Goal: Task Accomplishment & Management: Manage account settings

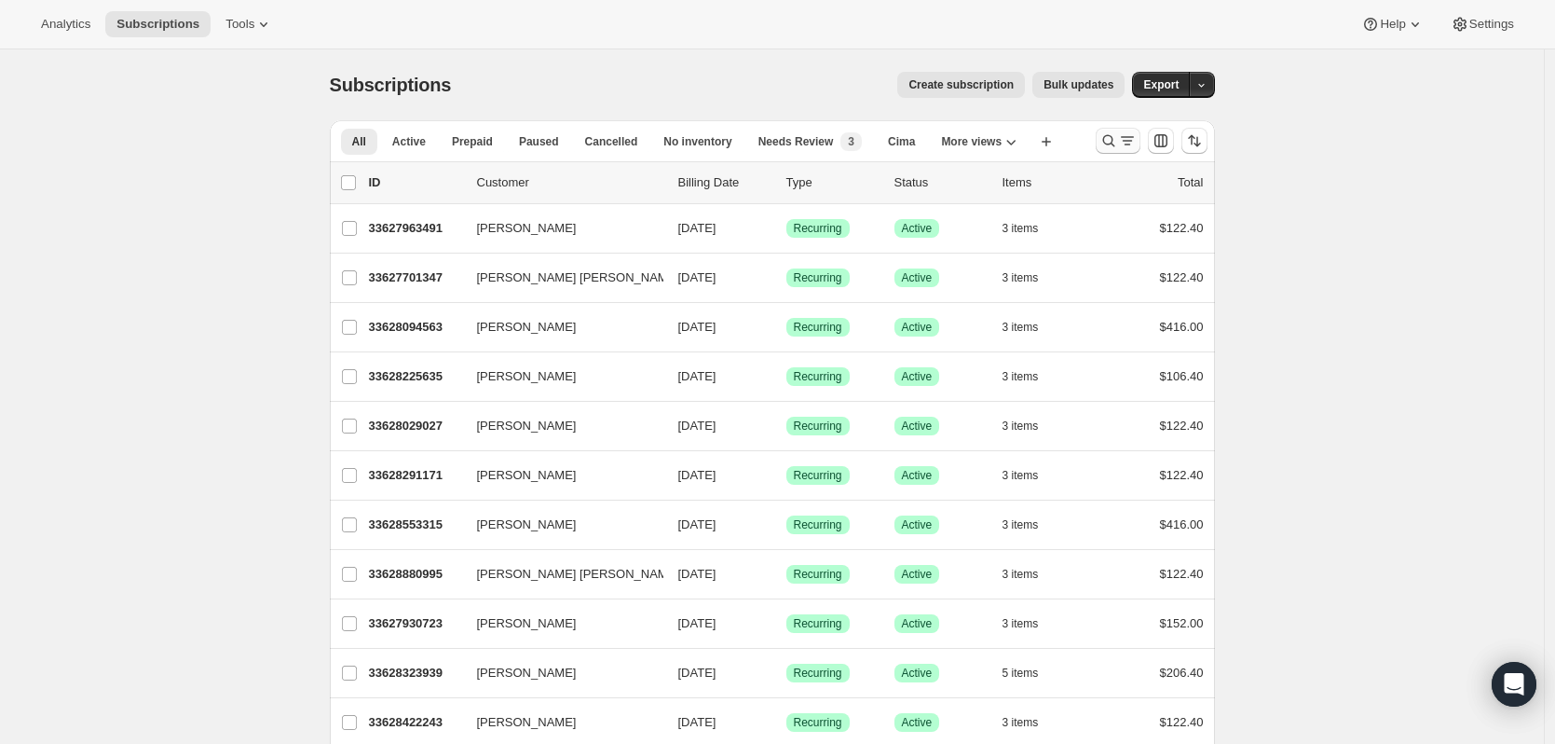
click at [1129, 135] on icon "Search and filter results" at bounding box center [1127, 140] width 19 height 19
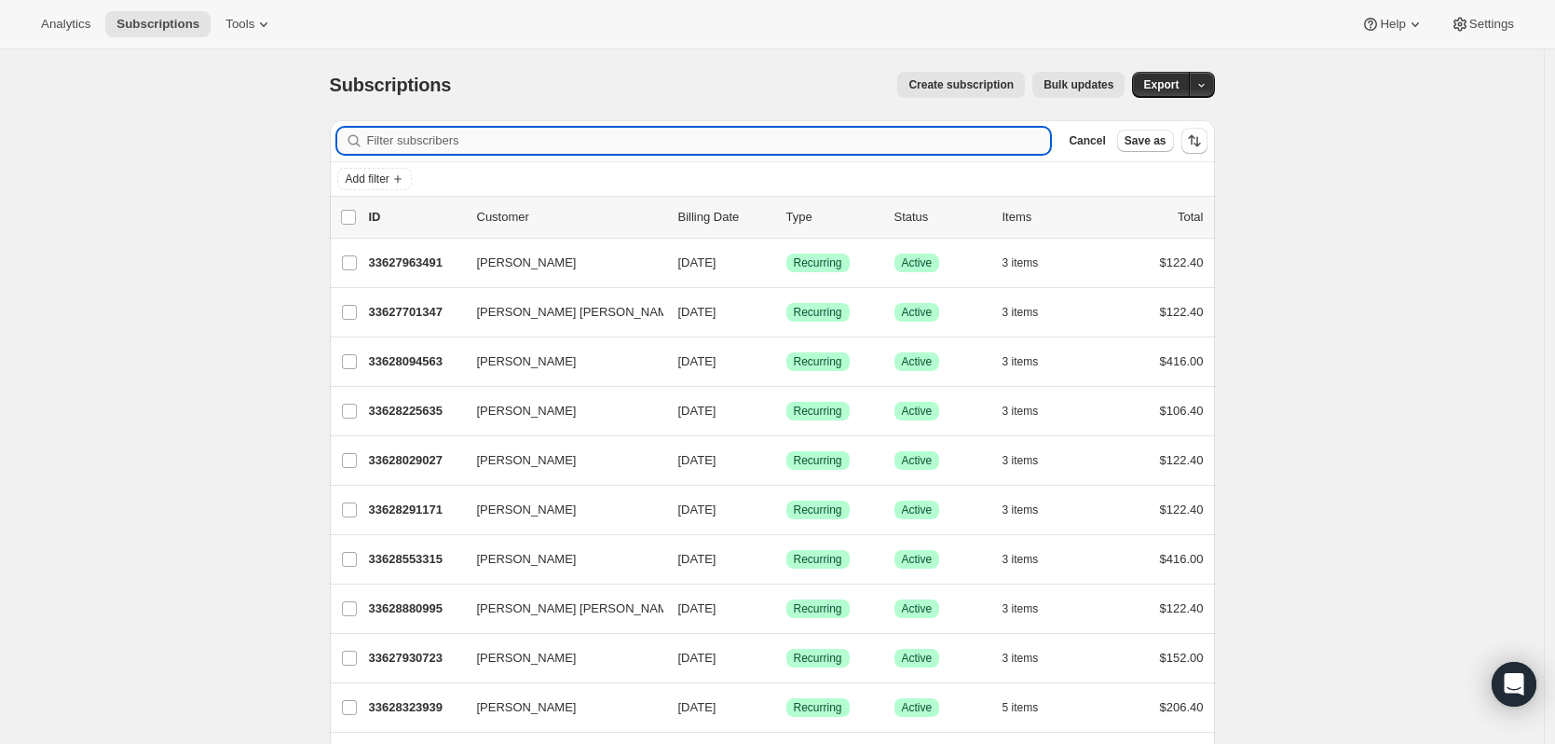
click at [517, 136] on input "Filter subscribers" at bounding box center [709, 141] width 684 height 26
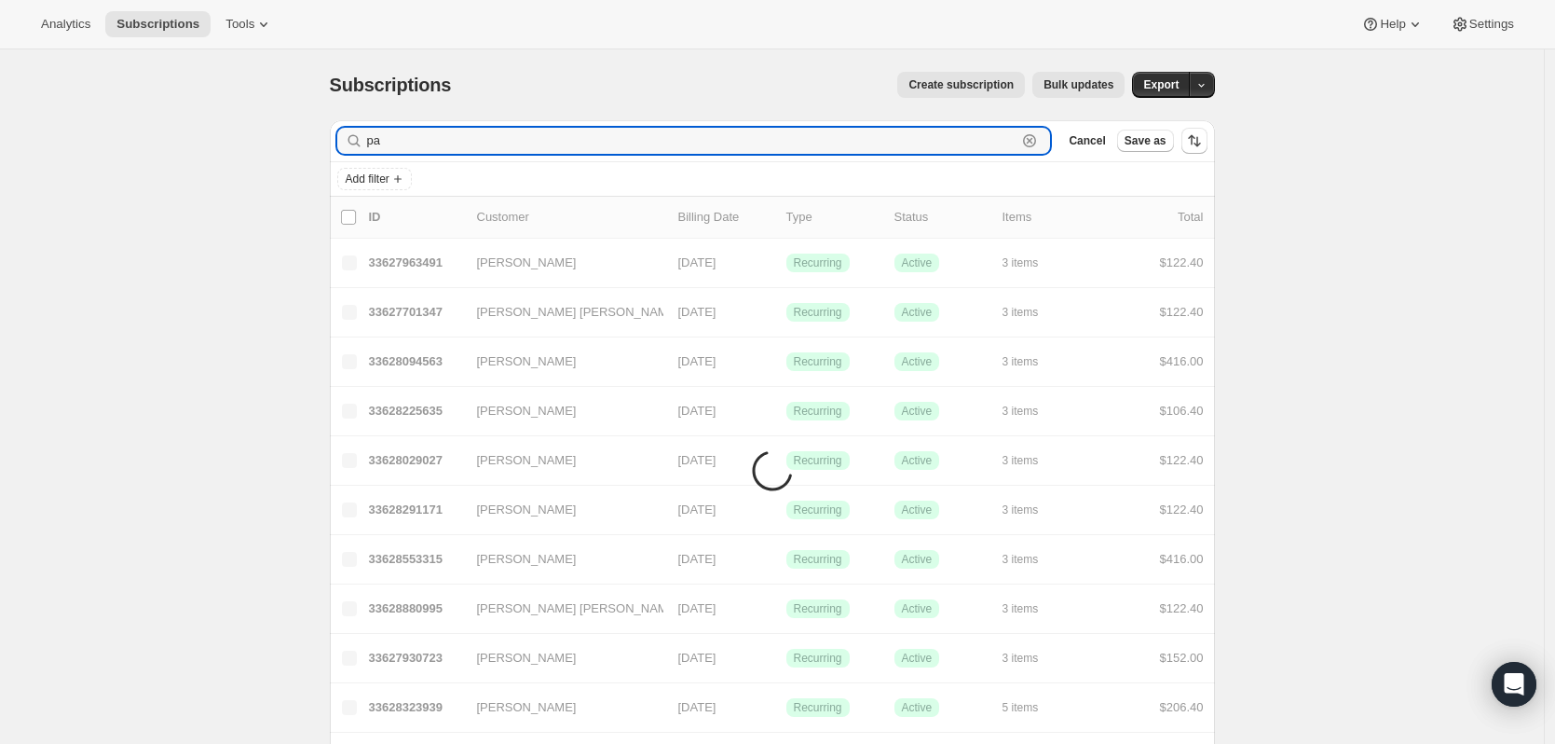
type input "p"
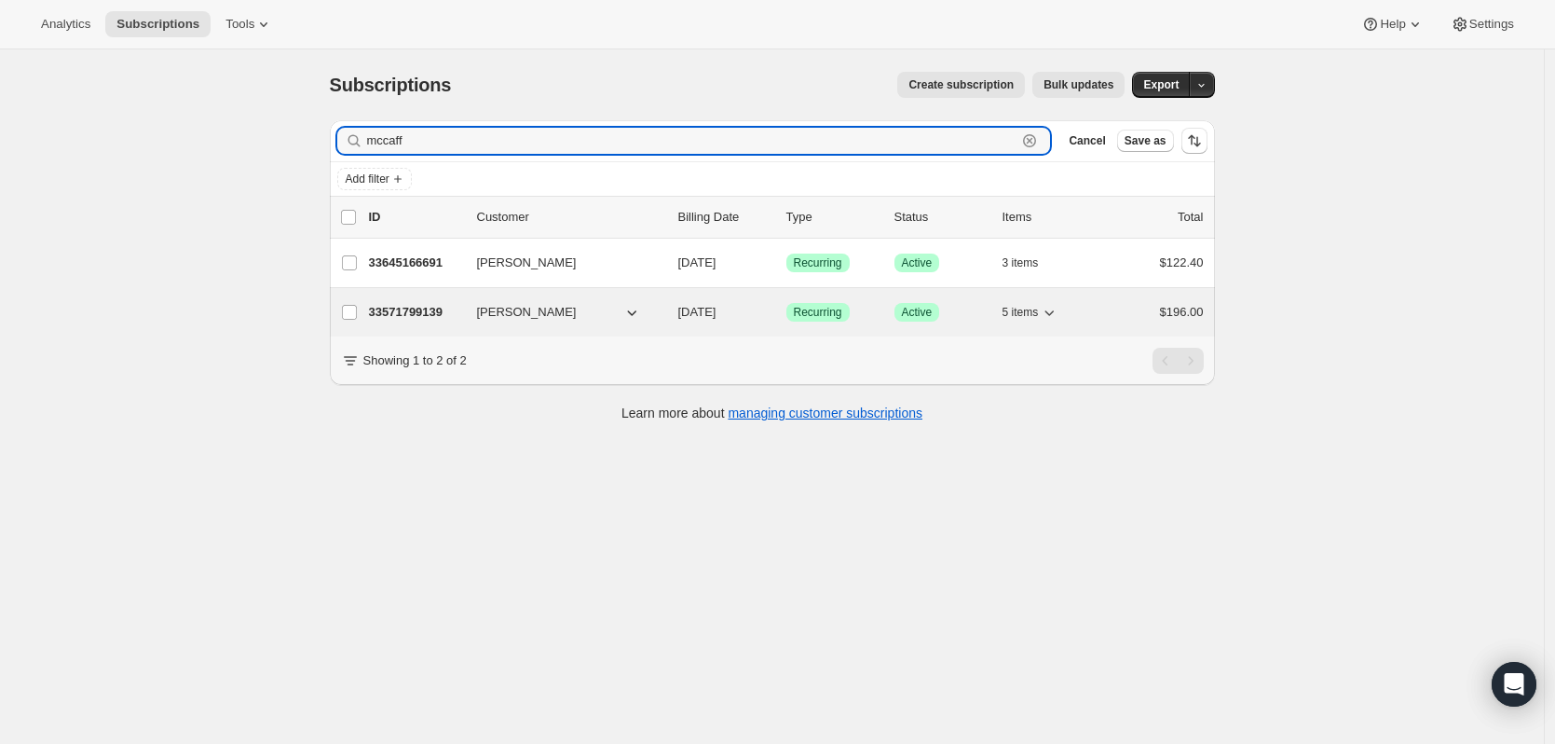
type input "mccaff"
click at [410, 309] on p "33571799139" at bounding box center [415, 312] width 93 height 19
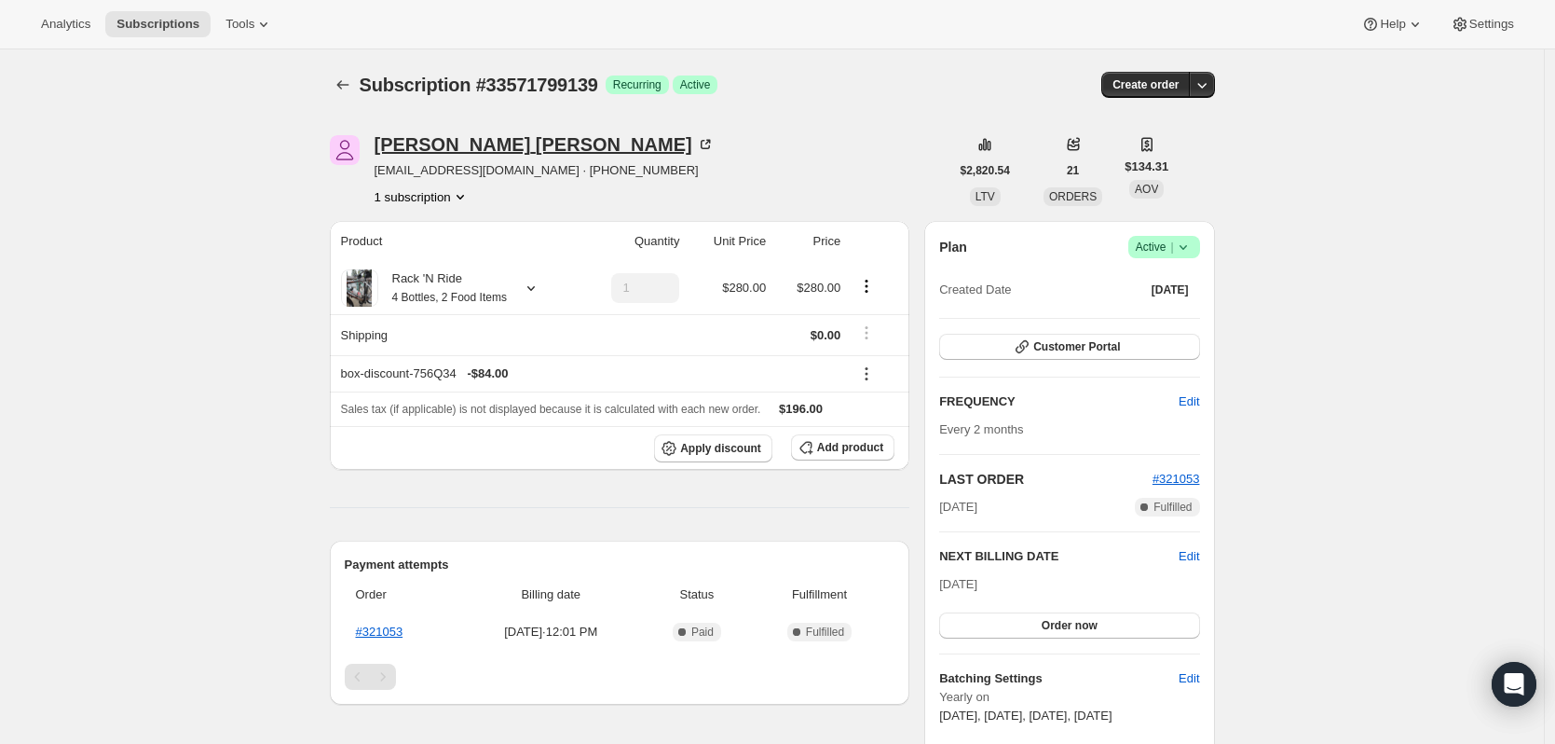
click at [696, 141] on icon at bounding box center [705, 144] width 19 height 19
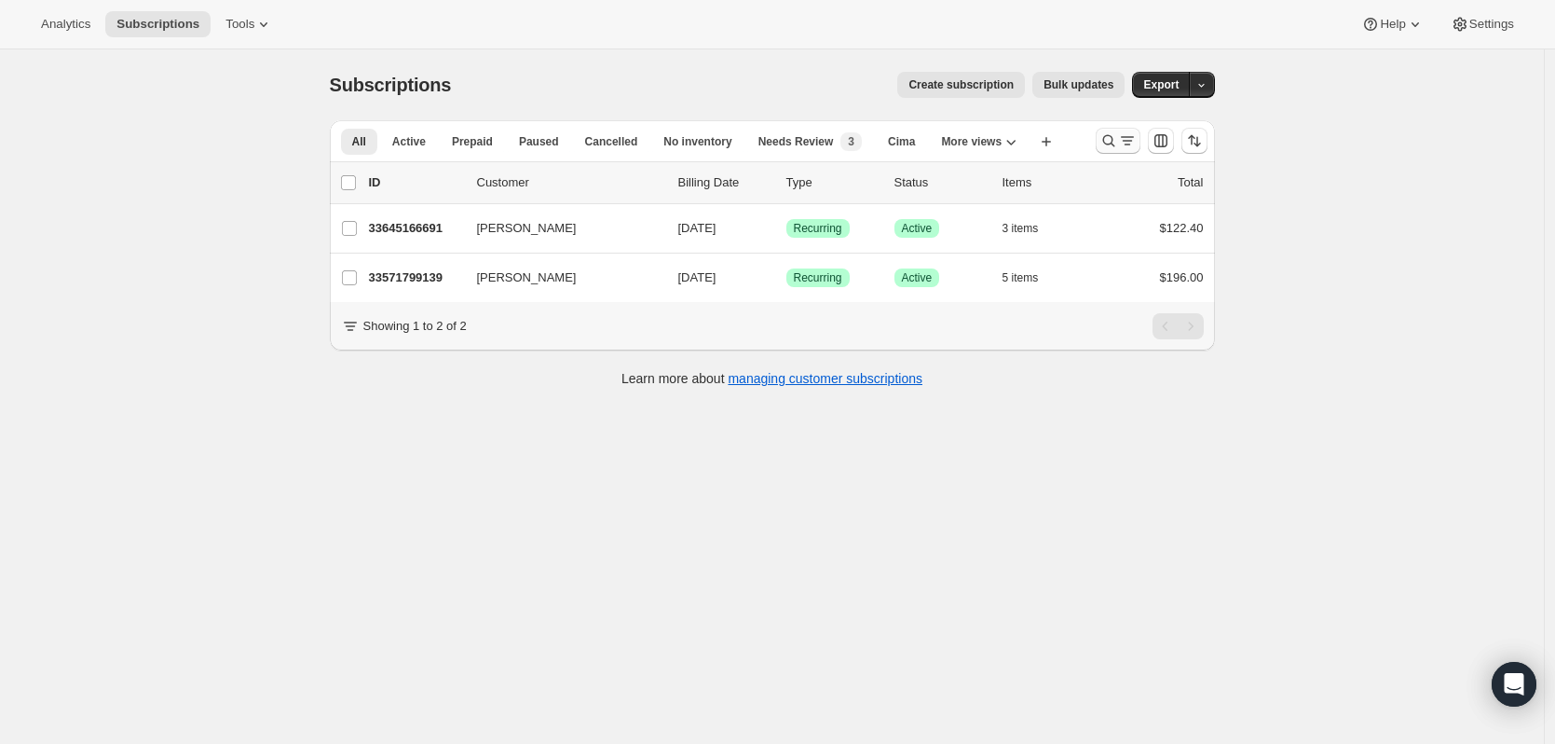
click at [1114, 139] on icon "Search and filter results" at bounding box center [1108, 141] width 12 height 12
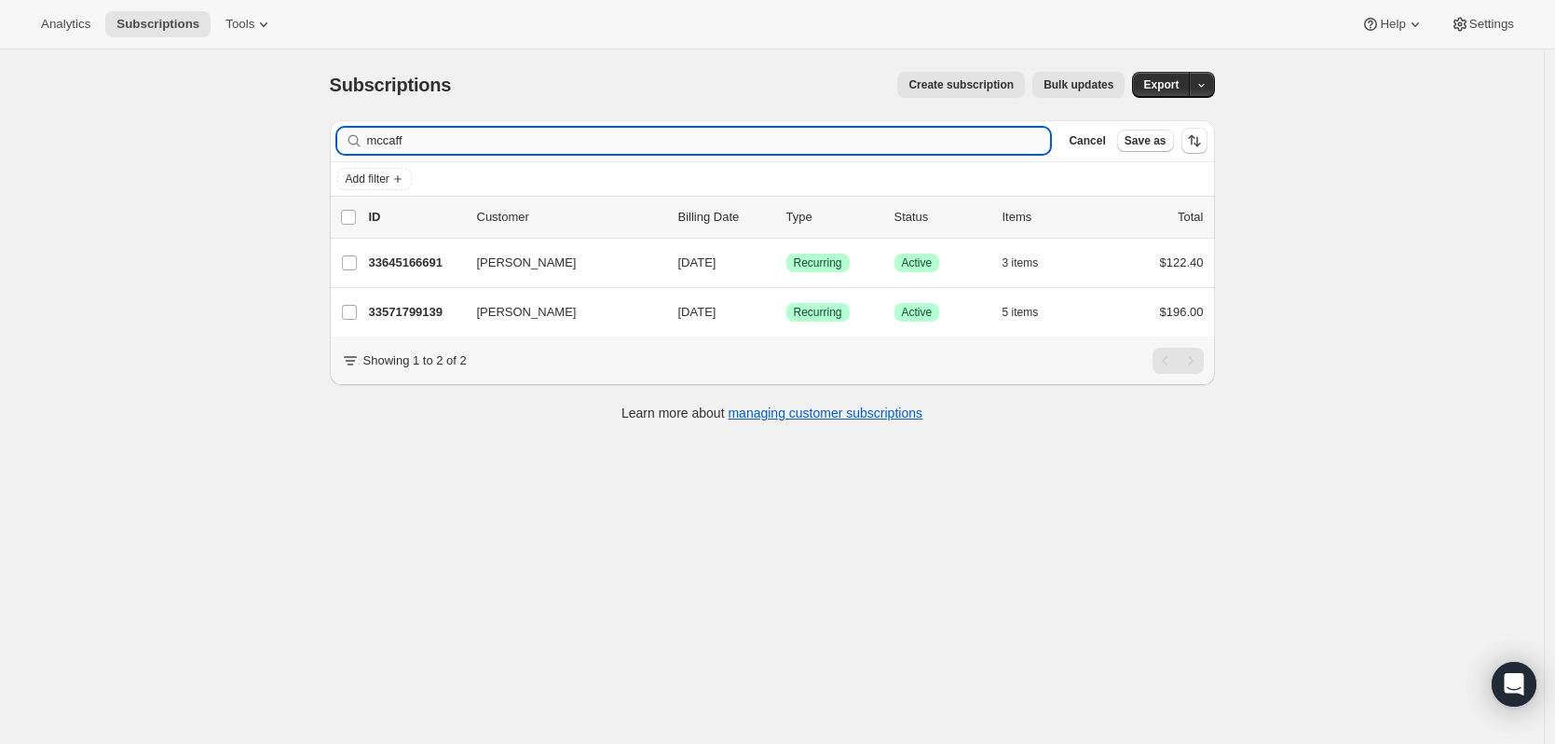
click at [723, 152] on input "mccaff" at bounding box center [709, 141] width 684 height 26
click at [722, 152] on input "mccaff" at bounding box center [709, 141] width 684 height 26
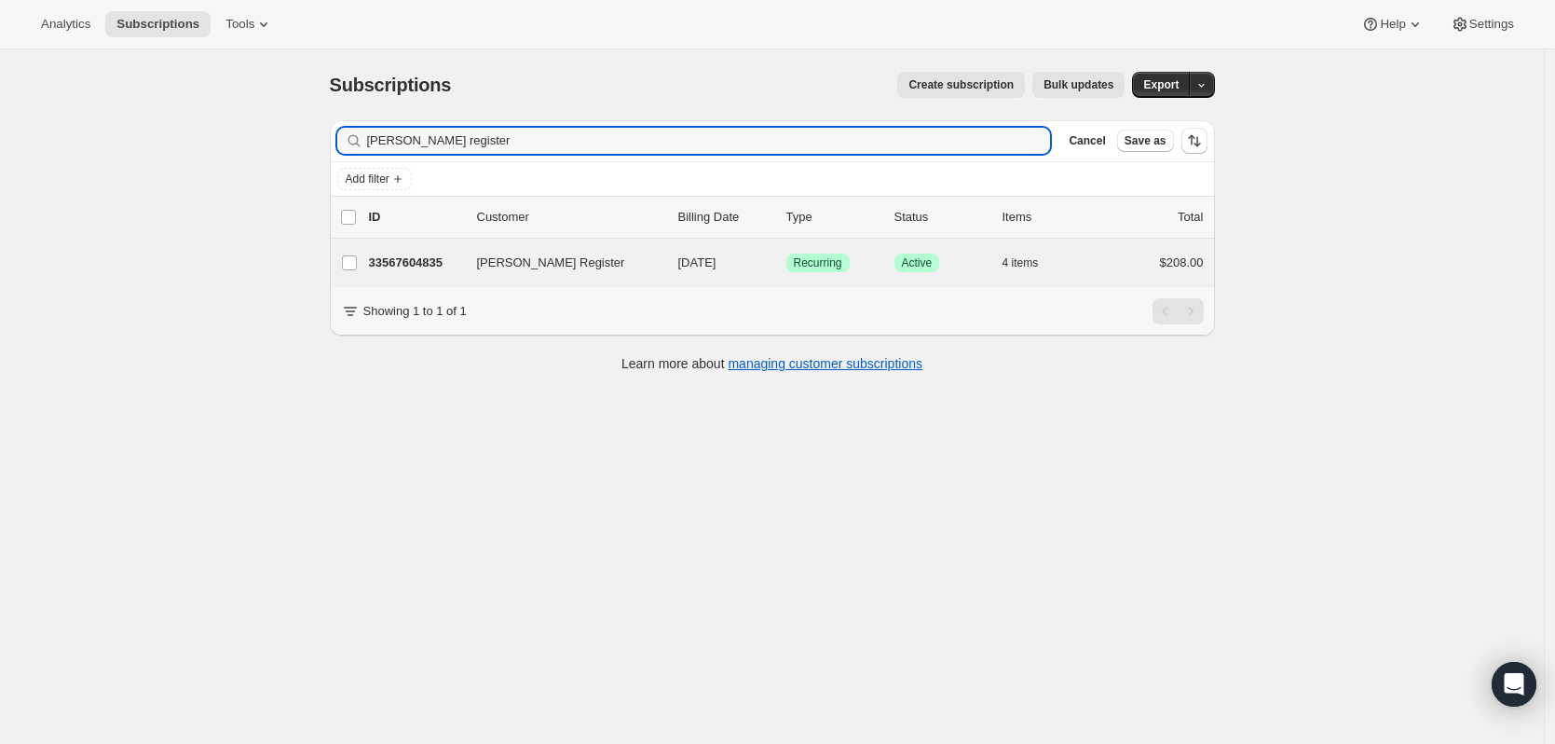
type input "[PERSON_NAME] register"
click at [406, 246] on div "[PERSON_NAME] Register 33567604835 [PERSON_NAME] Register [DATE] Success Recurr…" at bounding box center [772, 263] width 885 height 48
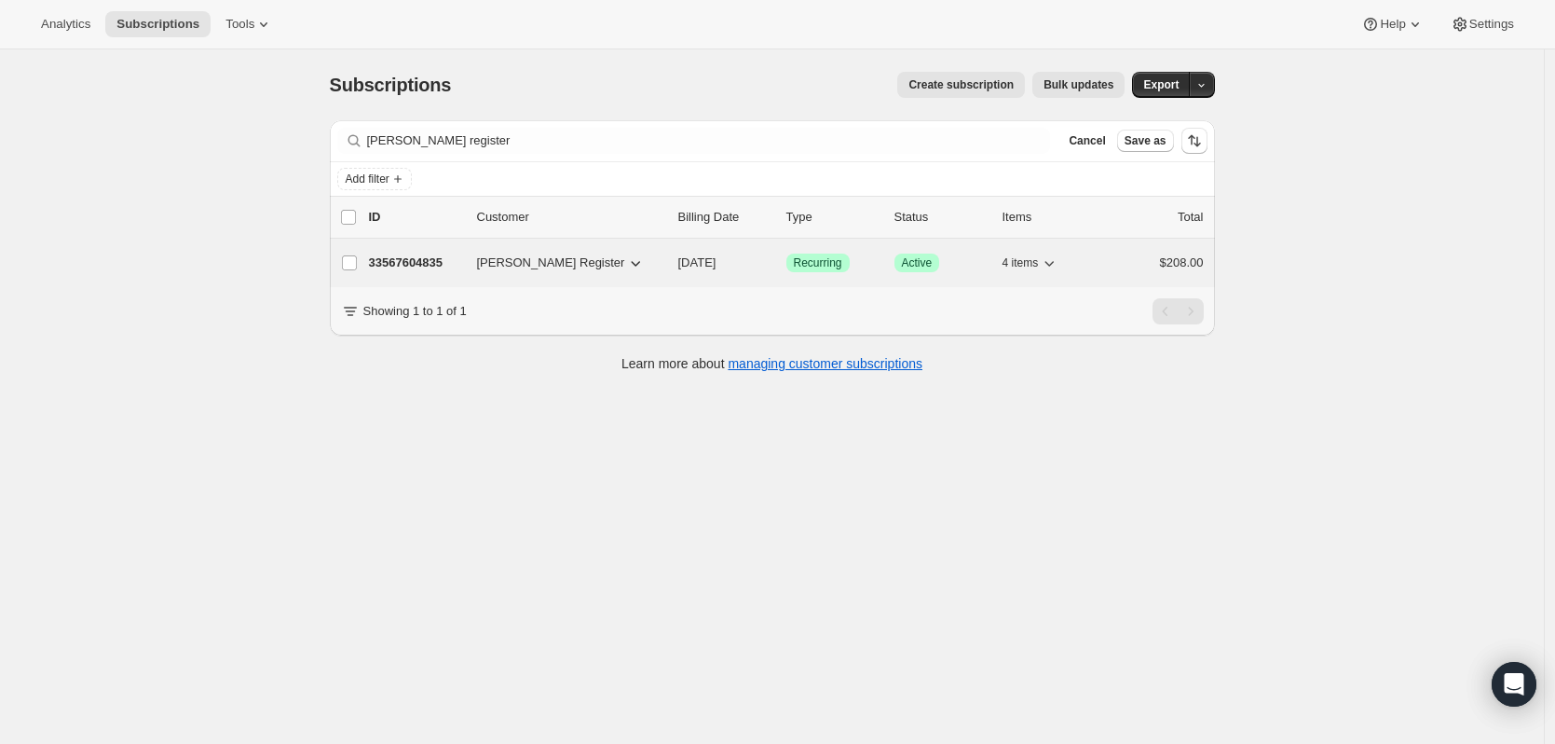
click at [387, 258] on p "33567604835" at bounding box center [415, 262] width 93 height 19
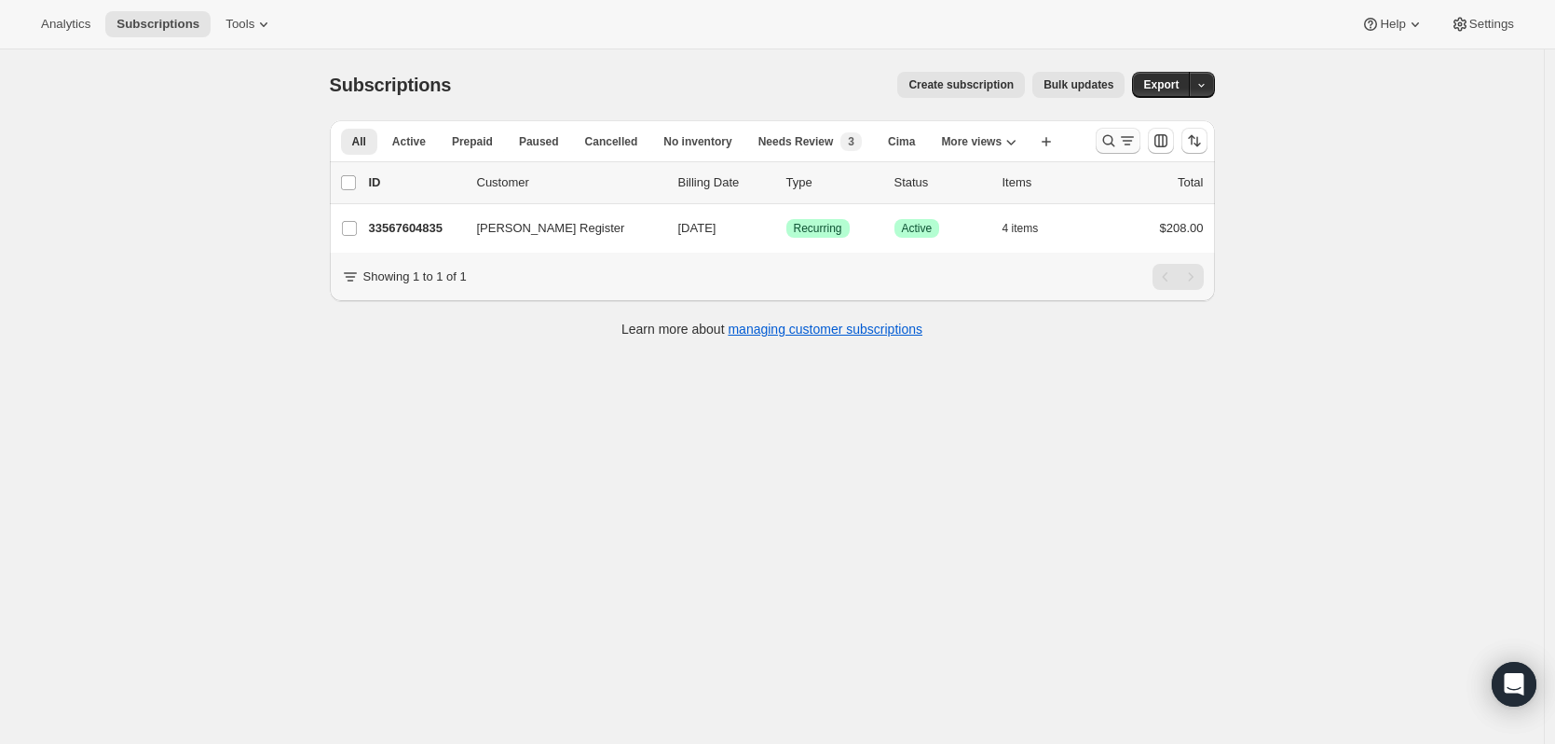
click at [1115, 140] on icon "Search and filter results" at bounding box center [1109, 140] width 19 height 19
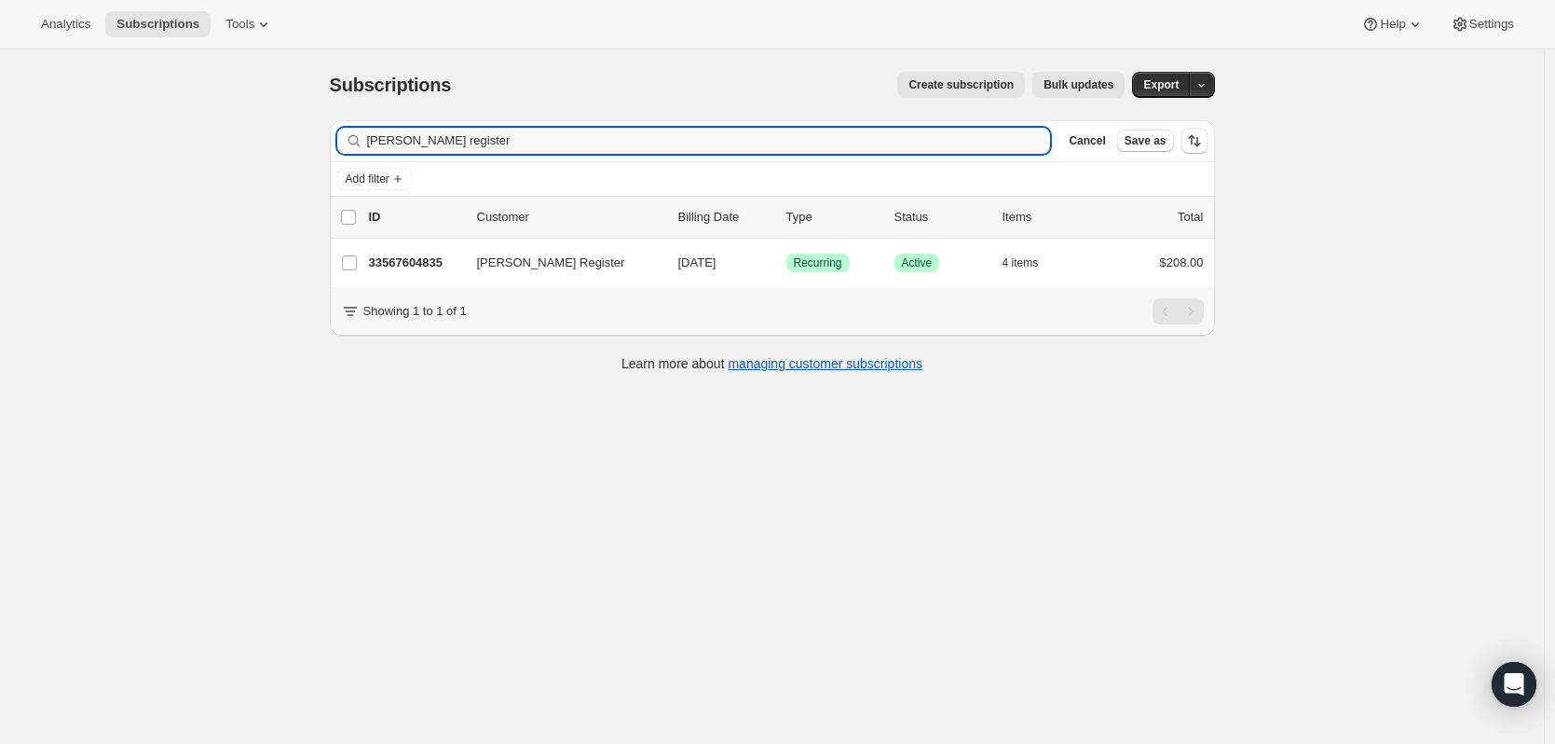
click at [828, 141] on input "[PERSON_NAME] register" at bounding box center [709, 141] width 684 height 26
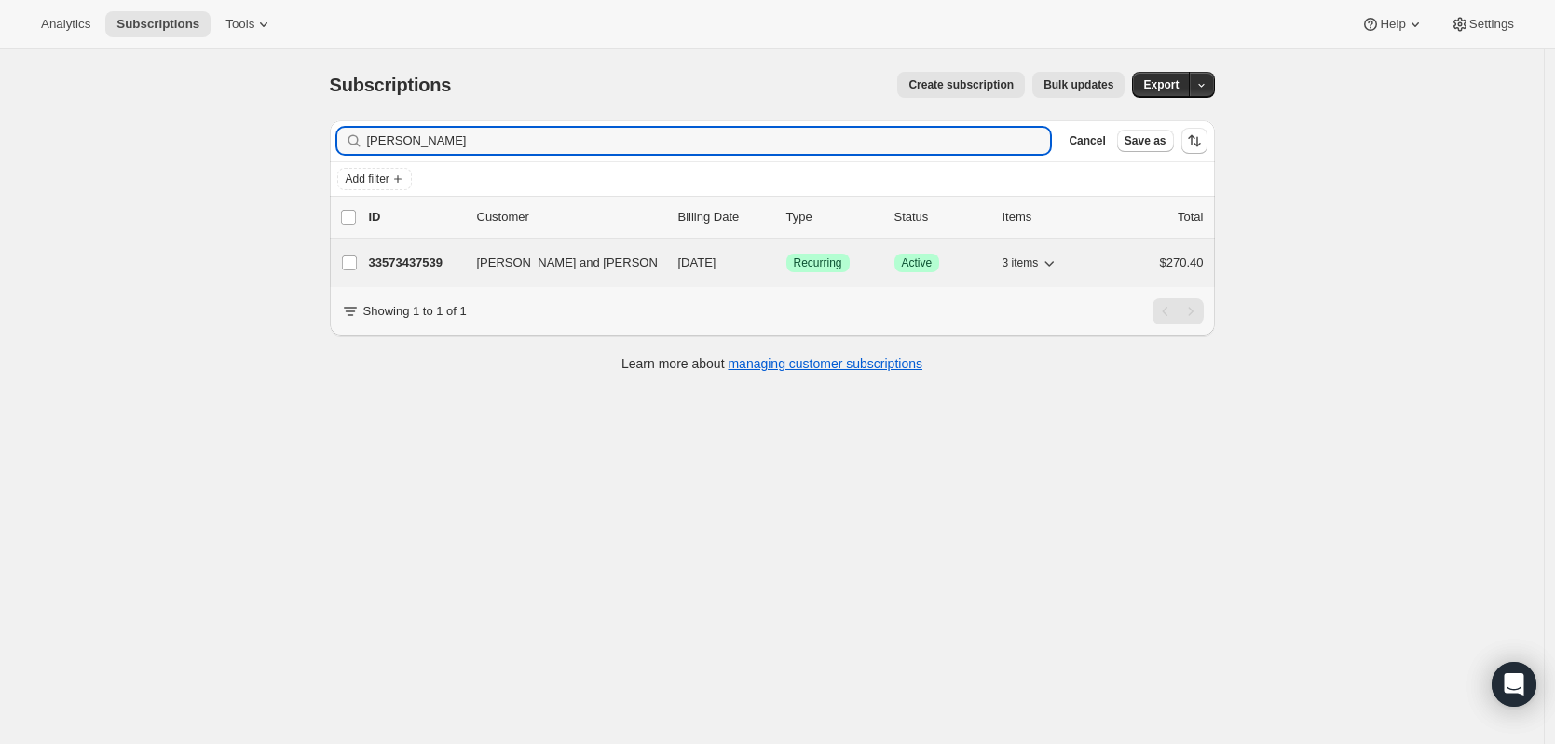
type input "[PERSON_NAME]"
click at [398, 256] on p "33573437539" at bounding box center [415, 262] width 93 height 19
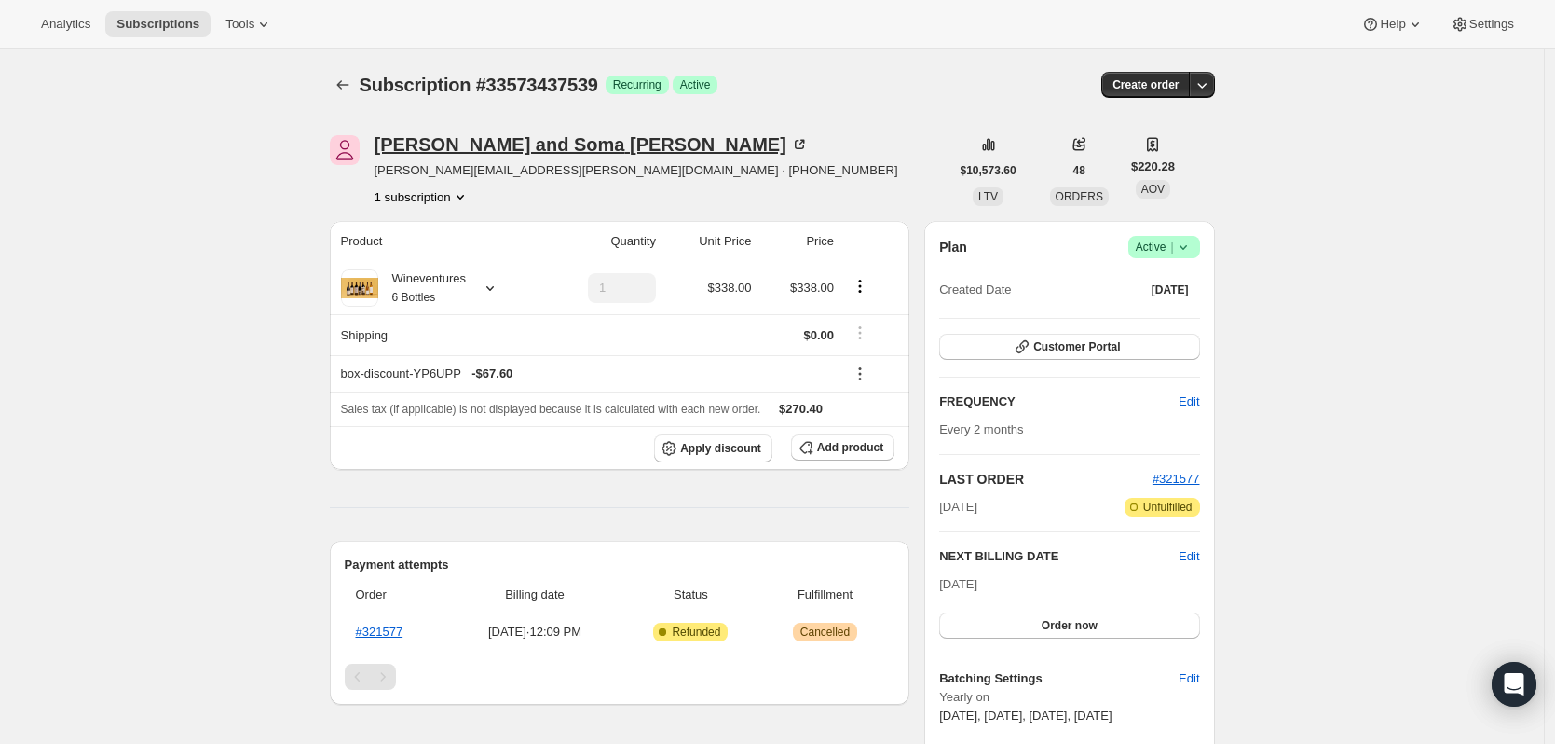
click at [800, 140] on icon at bounding box center [803, 143] width 6 height 6
